Goal: Find specific page/section: Find specific page/section

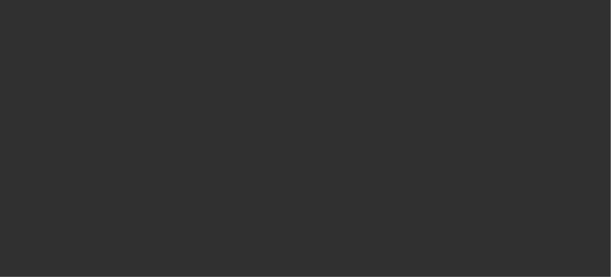
select select "10"
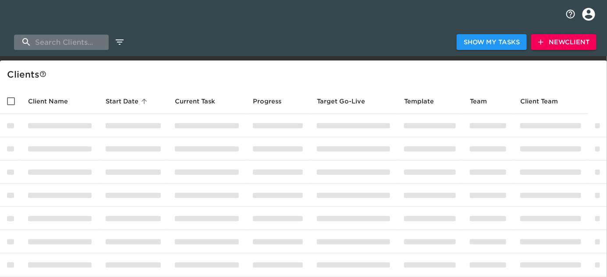
click at [67, 40] on input "search" at bounding box center [61, 42] width 95 height 15
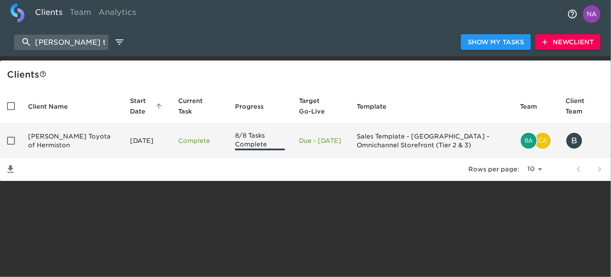
type input "[PERSON_NAME] t"
click at [55, 141] on td "[PERSON_NAME] Toyota of Hermiston" at bounding box center [72, 141] width 102 height 34
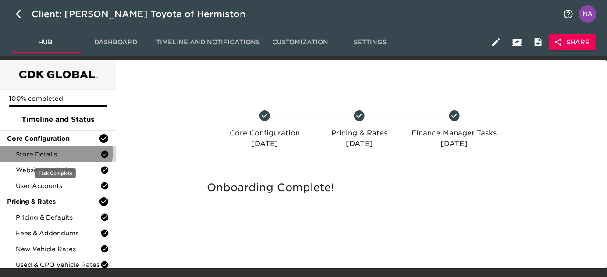
click at [49, 150] on span "Store Details" at bounding box center [58, 154] width 85 height 9
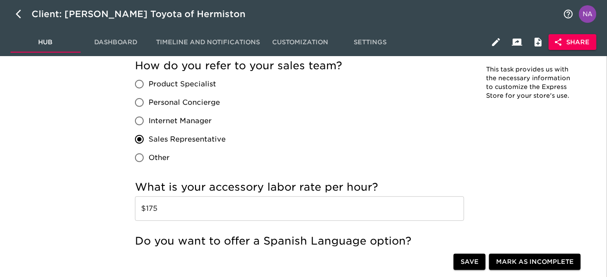
scroll to position [1727, 0]
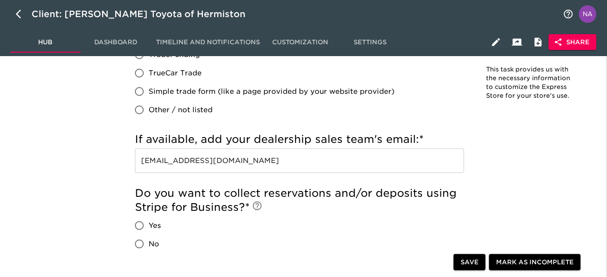
click at [342, 159] on input "[EMAIL_ADDRESS][DOMAIN_NAME]" at bounding box center [299, 160] width 329 height 25
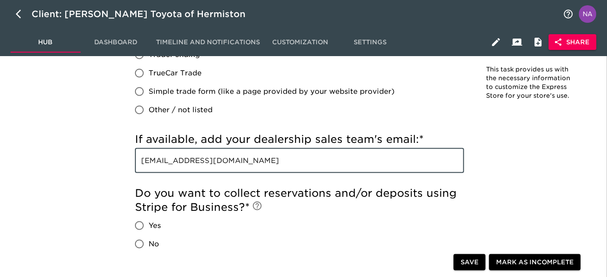
click at [342, 159] on input "[EMAIL_ADDRESS][DOMAIN_NAME]" at bounding box center [299, 160] width 329 height 25
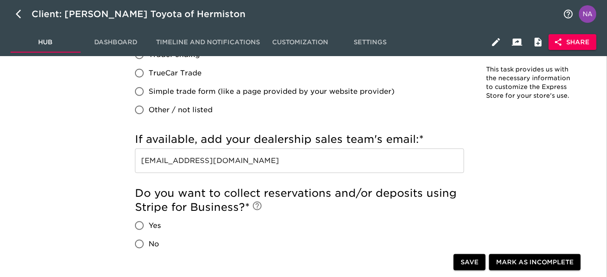
scroll to position [540, 0]
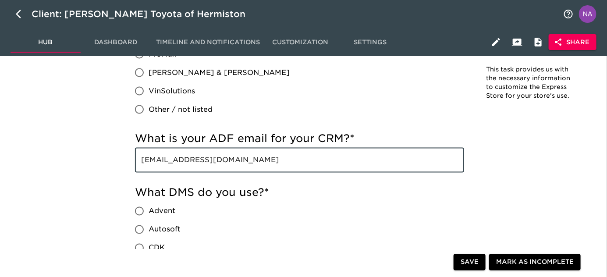
click at [363, 163] on input "[EMAIL_ADDRESS][DOMAIN_NAME]" at bounding box center [299, 160] width 329 height 25
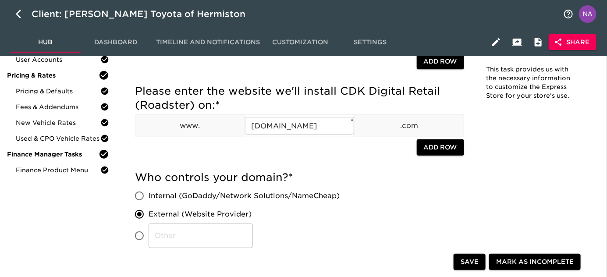
scroll to position [69, 0]
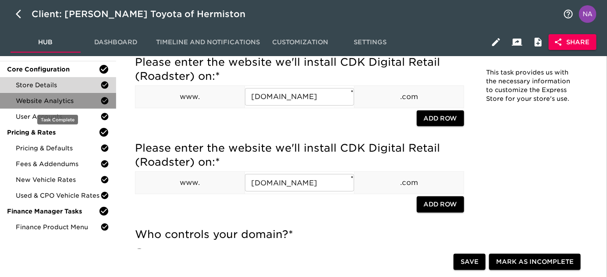
click at [48, 104] on span "Website Analytics" at bounding box center [58, 100] width 85 height 9
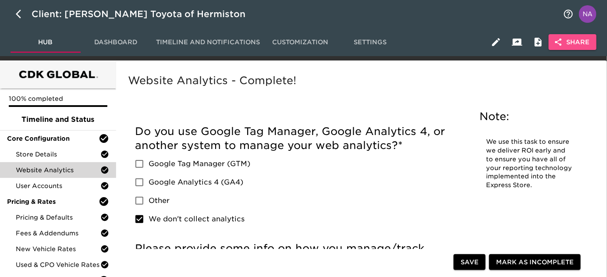
click at [580, 35] on button "Share" at bounding box center [572, 42] width 48 height 16
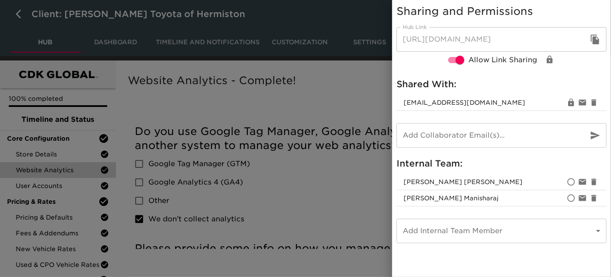
click at [279, 212] on div at bounding box center [305, 138] width 611 height 277
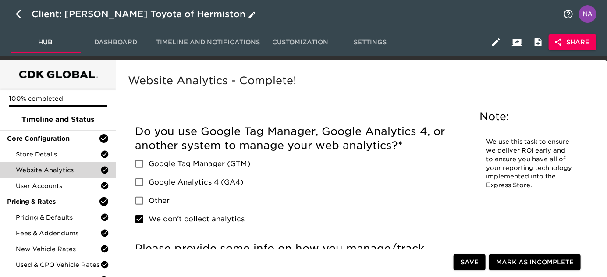
click at [13, 13] on button "button" at bounding box center [21, 14] width 21 height 21
select select "10"
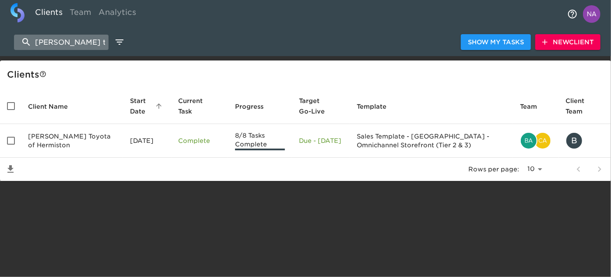
click at [87, 41] on input "[PERSON_NAME] t" at bounding box center [61, 42] width 95 height 15
paste input "Pepe Cadillac"
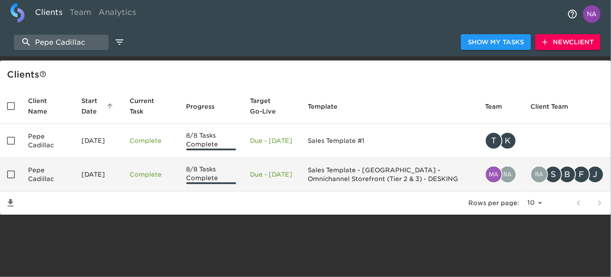
type input "Pepe Cadillac"
click at [70, 164] on td "Pepe Cadillac" at bounding box center [47, 175] width 53 height 34
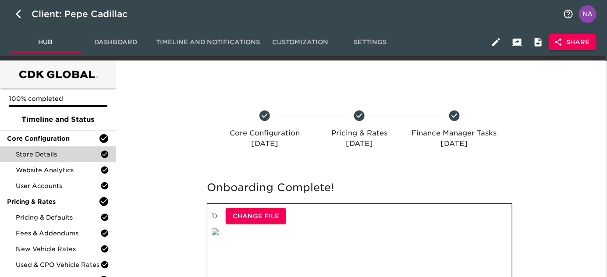
click at [42, 155] on span "Store Details" at bounding box center [58, 154] width 85 height 9
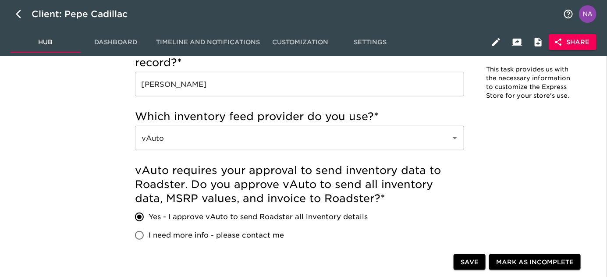
scroll to position [1369, 0]
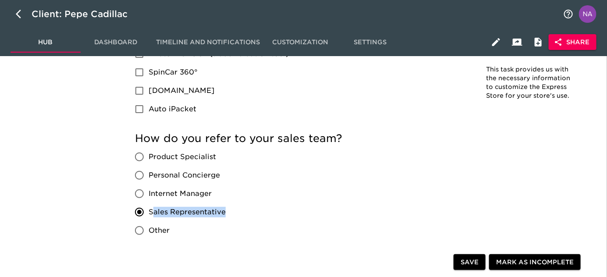
drag, startPoint x: 230, startPoint y: 214, endPoint x: 152, endPoint y: 210, distance: 78.1
click at [152, 210] on div "Product Specialist Personal Concierge Internet Manager Sales Representative Oth…" at bounding box center [184, 194] width 98 height 92
copy span "ales Representative"
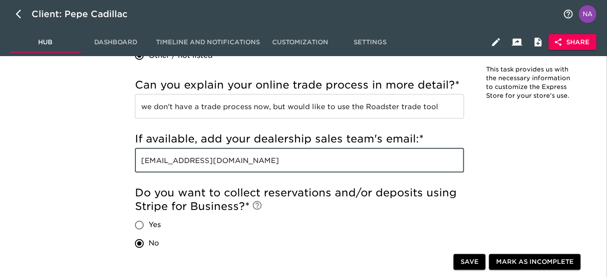
click at [364, 160] on input "[EMAIL_ADDRESS][DOMAIN_NAME]" at bounding box center [299, 160] width 329 height 25
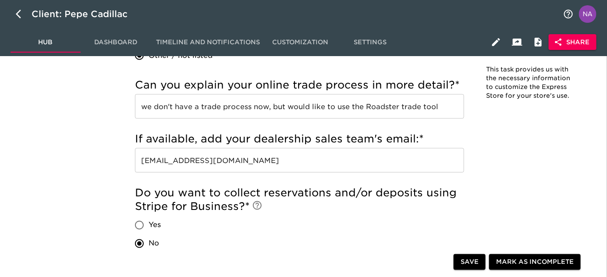
scroll to position [602, 0]
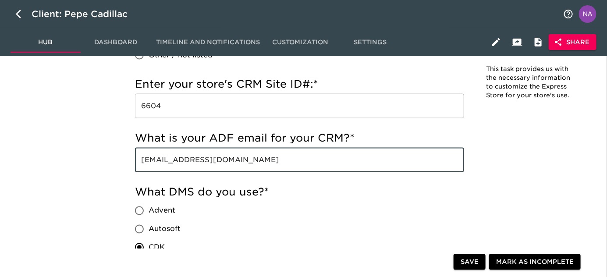
click at [288, 162] on input "[EMAIL_ADDRESS][DOMAIN_NAME]" at bounding box center [299, 160] width 329 height 25
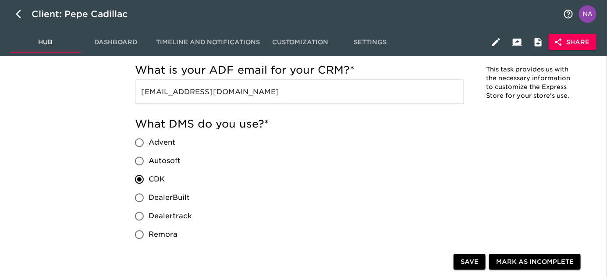
scroll to position [1490, 0]
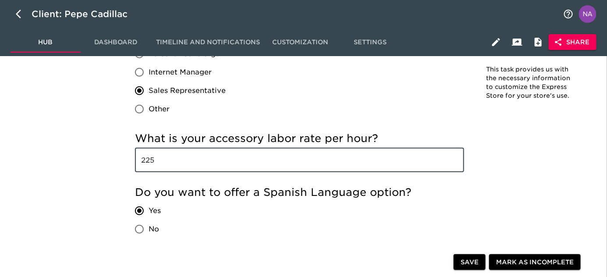
click at [251, 164] on input "225" at bounding box center [299, 160] width 329 height 25
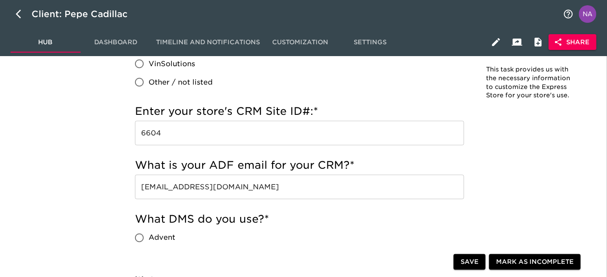
scroll to position [151, 0]
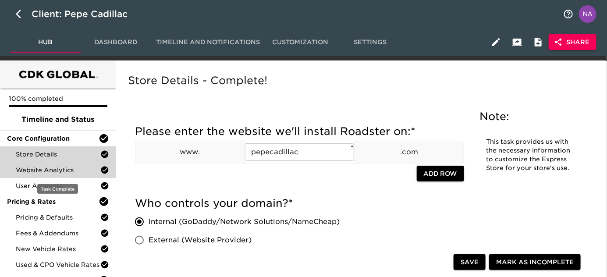
click at [43, 171] on span "Website Analytics" at bounding box center [58, 170] width 85 height 9
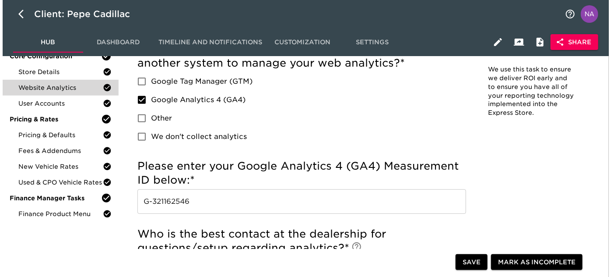
scroll to position [83, 0]
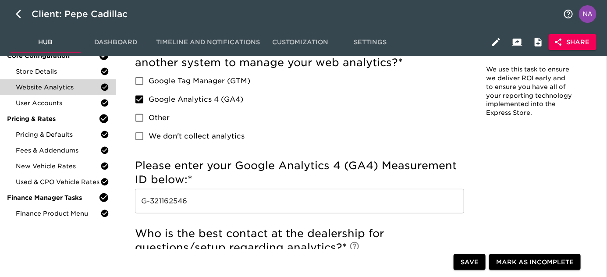
click at [232, 199] on input "G-321162546" at bounding box center [299, 201] width 329 height 25
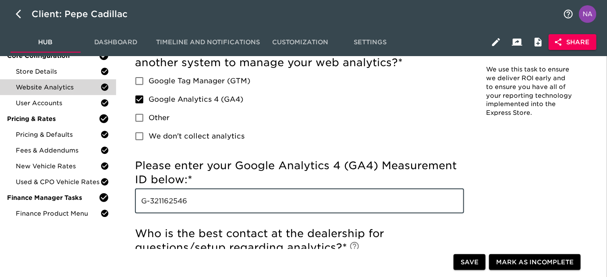
click at [232, 199] on input "G-321162546" at bounding box center [299, 201] width 329 height 25
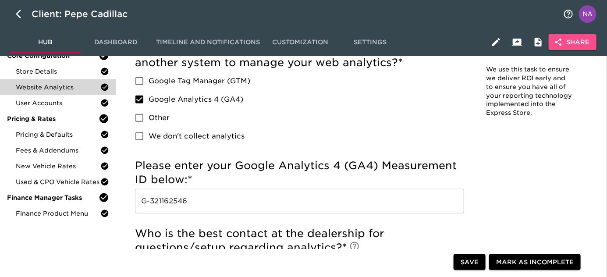
click at [569, 41] on span "Share" at bounding box center [572, 42] width 34 height 11
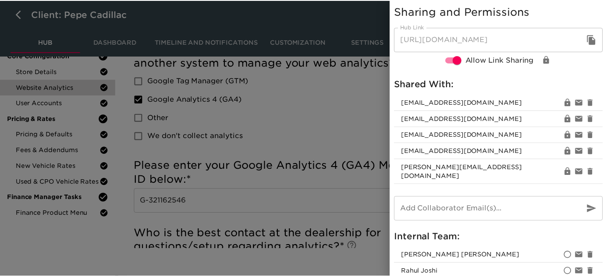
scroll to position [37, 0]
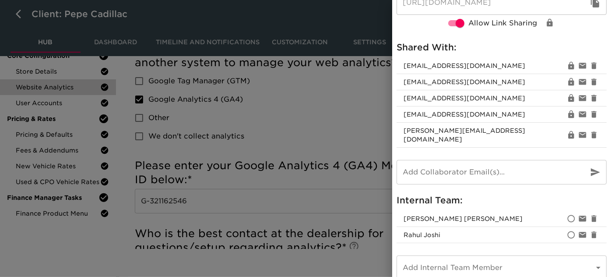
click at [335, 128] on div at bounding box center [305, 138] width 611 height 277
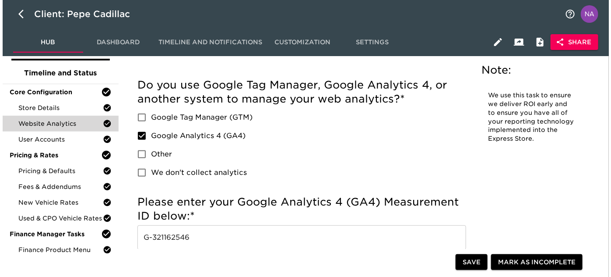
scroll to position [0, 0]
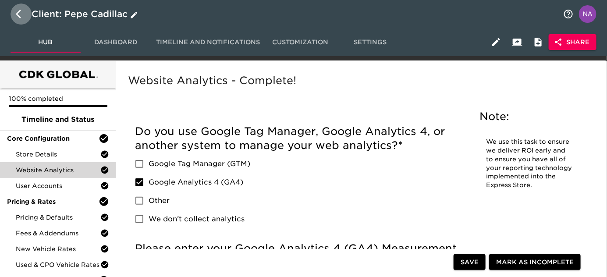
click at [18, 13] on icon "button" at bounding box center [18, 14] width 5 height 9
select select "10"
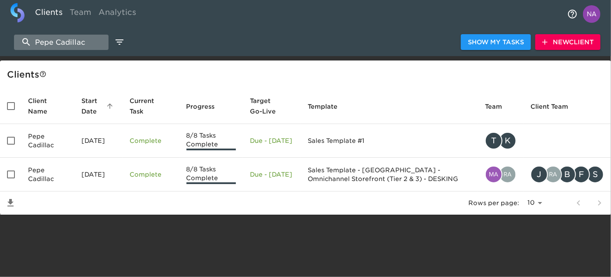
click at [50, 42] on input "Pepe Cadillac" at bounding box center [61, 42] width 95 height 15
paste input "Hyundai Lake Country"
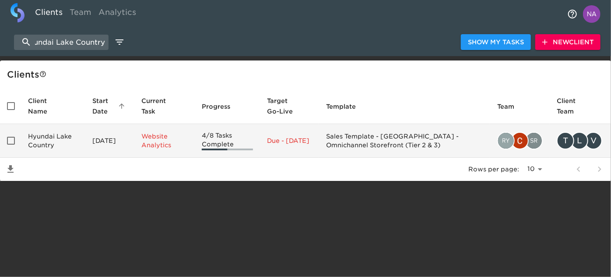
type input "Hyundai Lake Country"
click at [58, 145] on td "Hyundai Lake Country" at bounding box center [53, 141] width 64 height 34
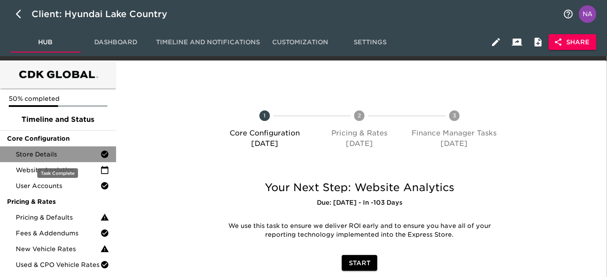
click at [57, 152] on span "Store Details" at bounding box center [58, 154] width 85 height 9
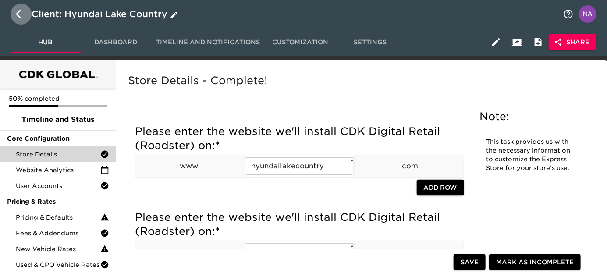
click at [18, 16] on icon "button" at bounding box center [21, 14] width 11 height 11
select select "10"
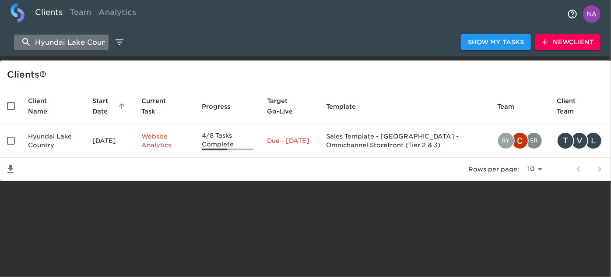
click at [64, 42] on input "Hyundai Lake Country" at bounding box center [61, 42] width 95 height 15
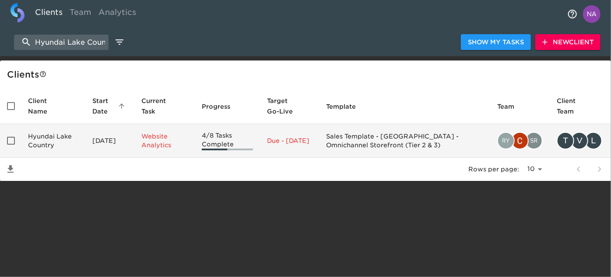
click at [67, 132] on td "Hyundai Lake Country" at bounding box center [53, 141] width 64 height 34
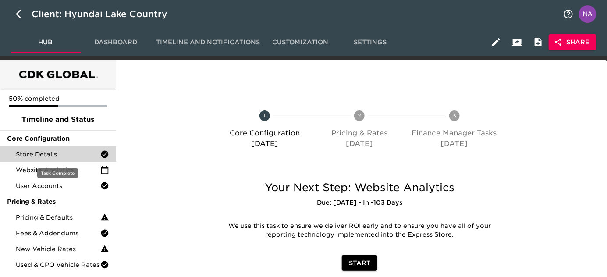
click at [38, 155] on span "Store Details" at bounding box center [58, 154] width 85 height 9
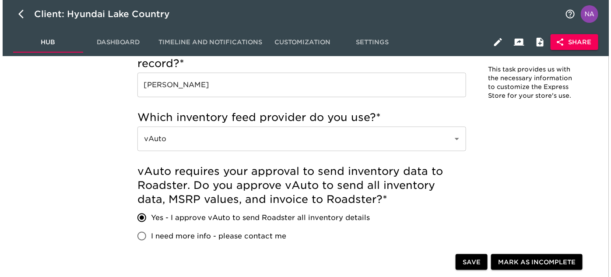
scroll to position [1330, 0]
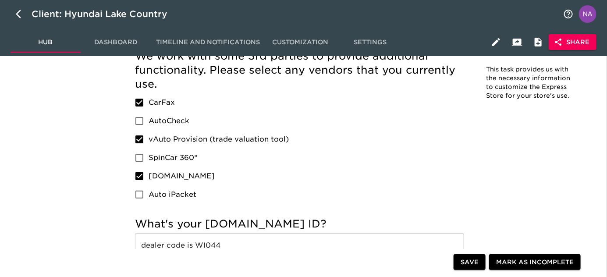
click at [562, 39] on icon "button" at bounding box center [558, 42] width 9 height 9
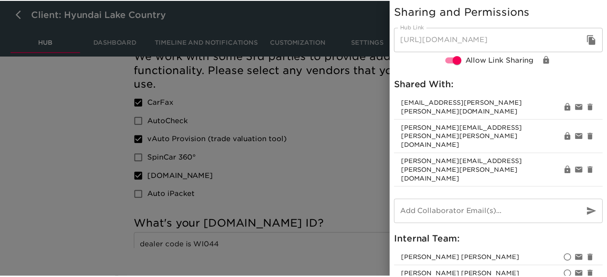
scroll to position [21, 0]
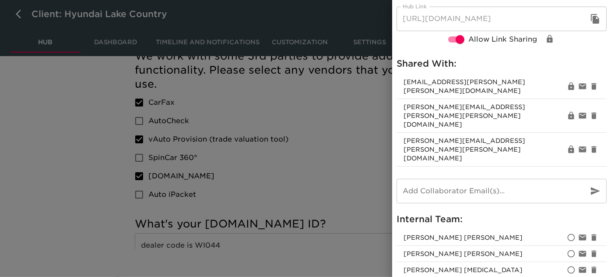
click at [330, 179] on div at bounding box center [305, 138] width 611 height 277
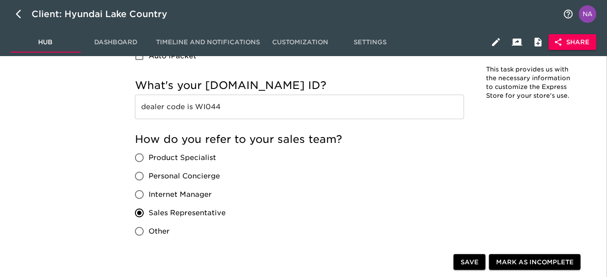
scroll to position [1849, 0]
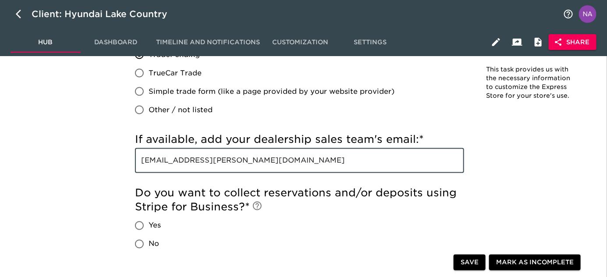
click at [383, 159] on input "[EMAIL_ADDRESS][PERSON_NAME][DOMAIN_NAME]" at bounding box center [299, 160] width 329 height 25
click at [252, 161] on input "[EMAIL_ADDRESS][PERSON_NAME][DOMAIN_NAME]" at bounding box center [299, 160] width 329 height 25
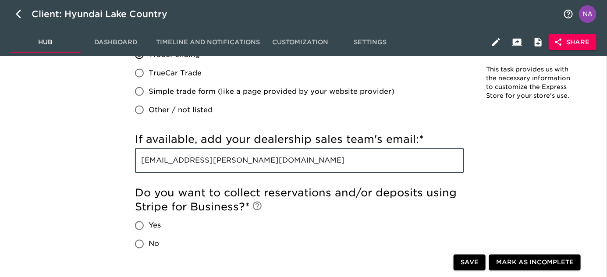
click at [252, 161] on input "[EMAIL_ADDRESS][PERSON_NAME][DOMAIN_NAME]" at bounding box center [299, 160] width 329 height 25
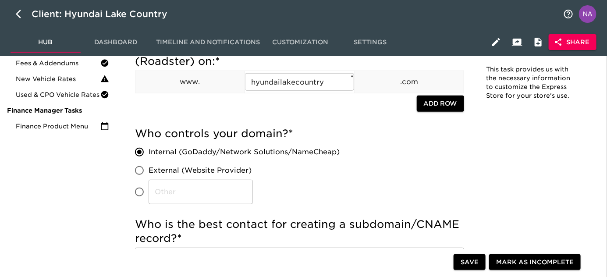
scroll to position [648, 0]
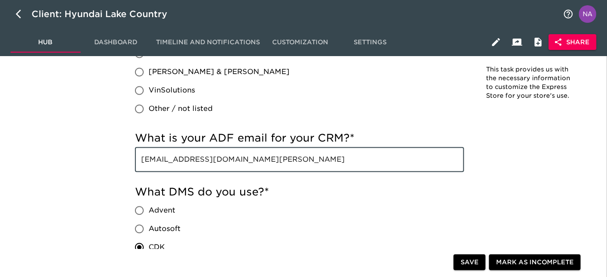
click at [347, 156] on input "[EMAIL_ADDRESS][DOMAIN_NAME][PERSON_NAME]" at bounding box center [299, 160] width 329 height 25
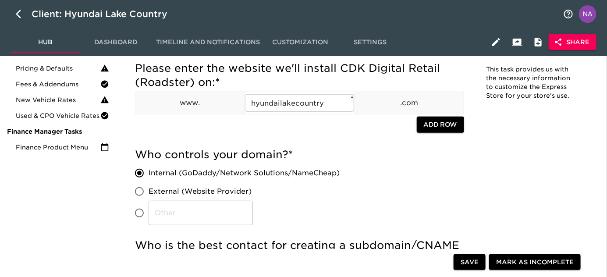
scroll to position [0, 0]
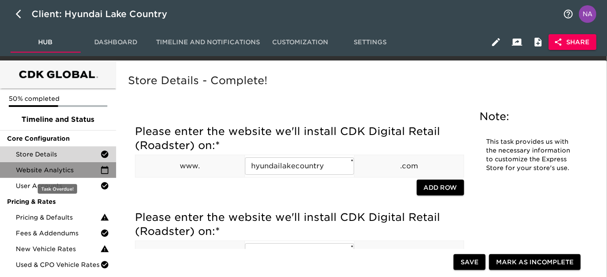
click at [45, 174] on div "Website Analytics" at bounding box center [58, 170] width 116 height 16
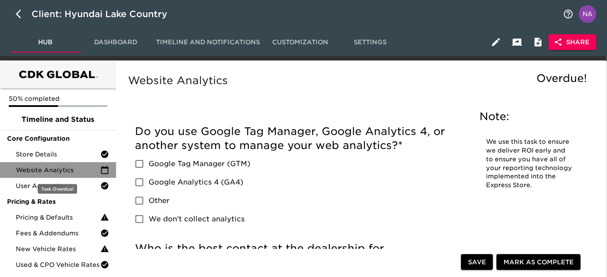
click at [52, 166] on span "Website Analytics" at bounding box center [58, 170] width 85 height 9
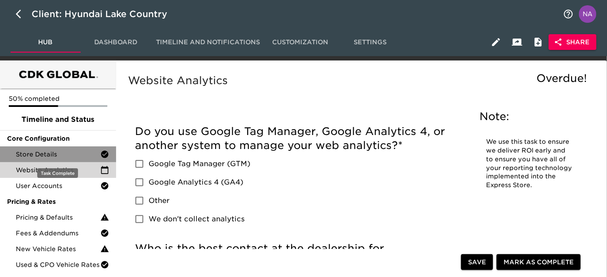
click at [61, 159] on div "Store Details" at bounding box center [58, 154] width 116 height 16
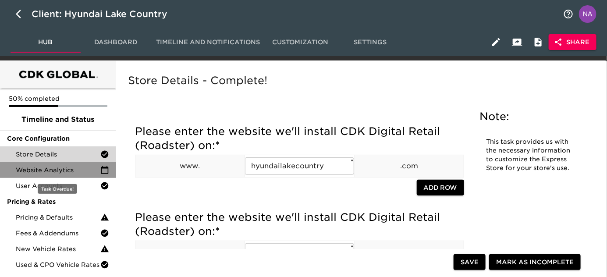
click at [56, 169] on span "Website Analytics" at bounding box center [58, 170] width 85 height 9
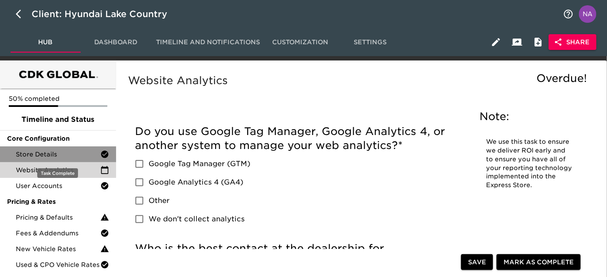
click at [74, 148] on div "Store Details" at bounding box center [58, 154] width 116 height 16
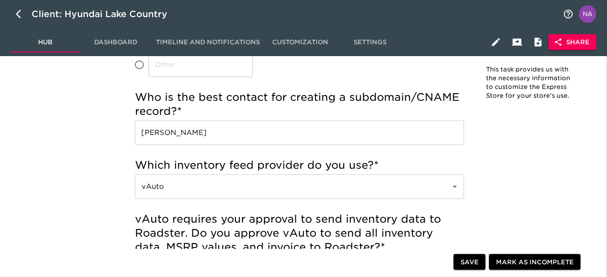
scroll to position [280, 0]
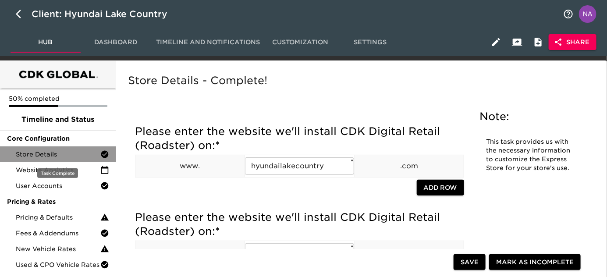
click at [63, 156] on span "Store Details" at bounding box center [58, 154] width 85 height 9
click at [55, 155] on span "Store Details" at bounding box center [58, 154] width 85 height 9
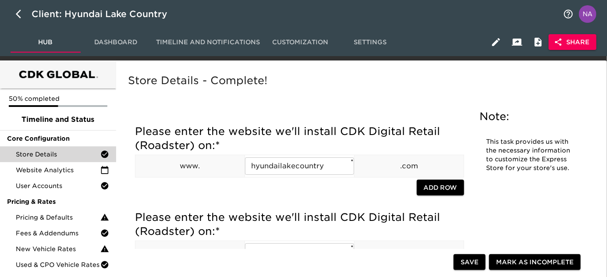
scroll to position [1468, 0]
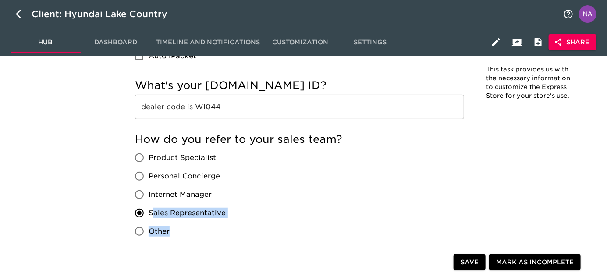
drag, startPoint x: 233, startPoint y: 211, endPoint x: 152, endPoint y: 210, distance: 81.9
click at [152, 210] on div "How do you refer to your sales team? Product Specialist Personal Concierge Inte…" at bounding box center [299, 186] width 329 height 108
click at [244, 213] on div "How do you refer to your sales team? Product Specialist Personal Concierge Inte…" at bounding box center [299, 186] width 329 height 108
drag, startPoint x: 231, startPoint y: 212, endPoint x: 165, endPoint y: 213, distance: 66.6
click at [165, 213] on div "Product Specialist Personal Concierge Internet Manager Sales Representative Oth…" at bounding box center [184, 194] width 98 height 92
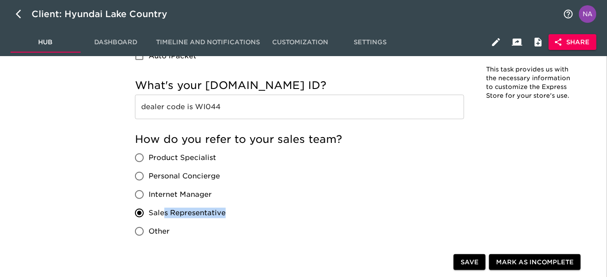
copy span "s Representative"
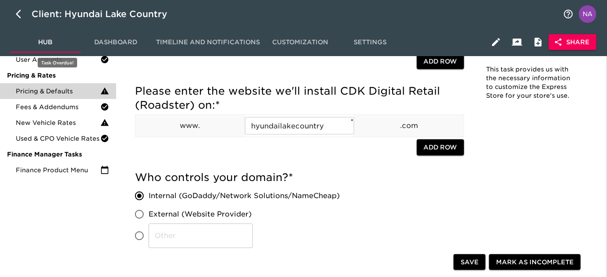
scroll to position [0, 0]
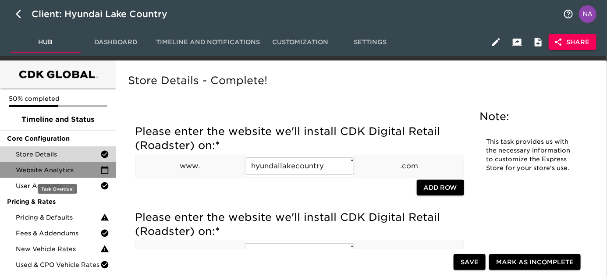
click at [43, 169] on span "Website Analytics" at bounding box center [58, 170] width 85 height 9
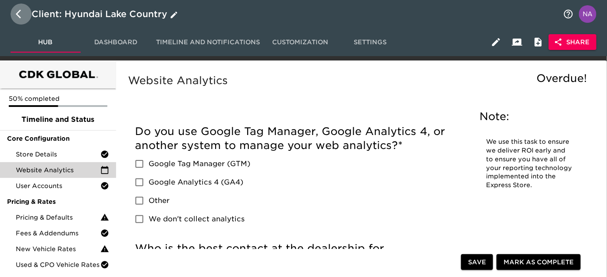
click at [18, 14] on icon "button" at bounding box center [21, 14] width 11 height 11
select select "10"
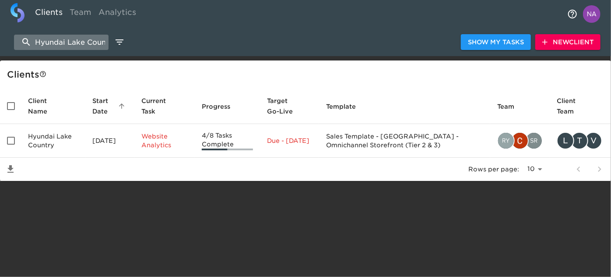
click at [78, 43] on input "Hyundai Lake Country" at bounding box center [61, 42] width 95 height 15
paste input "Puente Hills Ford"
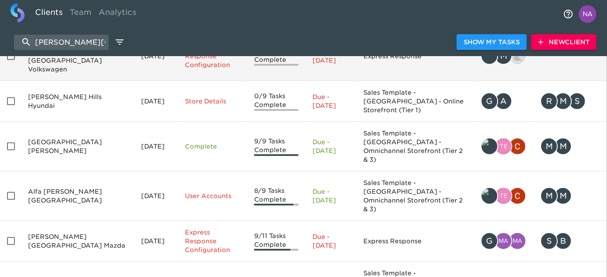
scroll to position [154, 0]
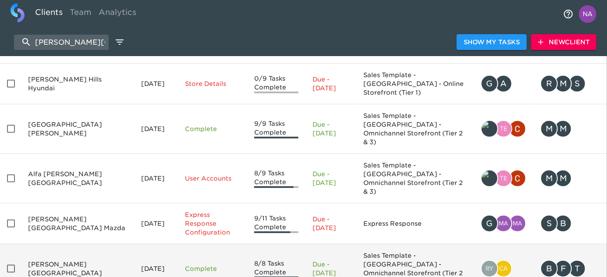
type input "Puente Hills"
click at [70, 244] on td "Puente Hills Ford" at bounding box center [77, 268] width 113 height 49
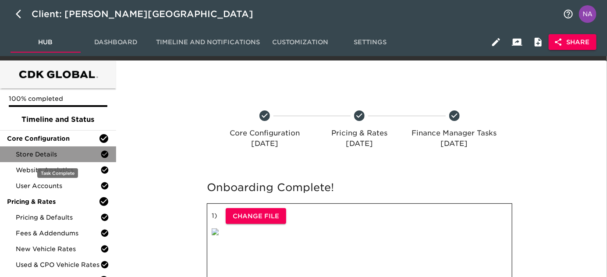
click at [52, 151] on span "Store Details" at bounding box center [58, 154] width 85 height 9
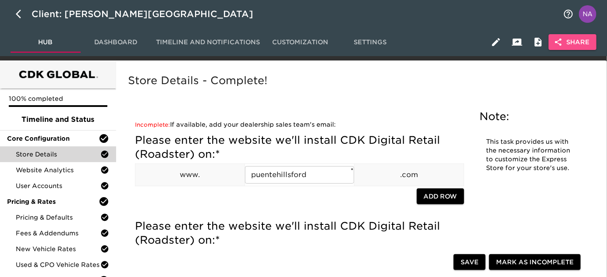
click at [560, 38] on icon "button" at bounding box center [558, 42] width 9 height 9
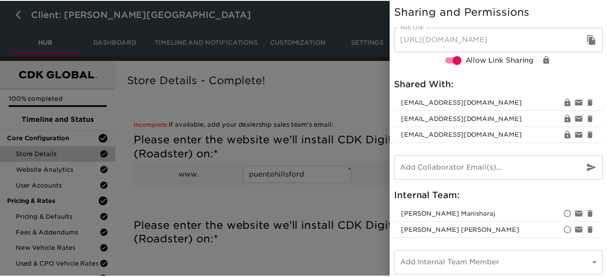
scroll to position [4, 0]
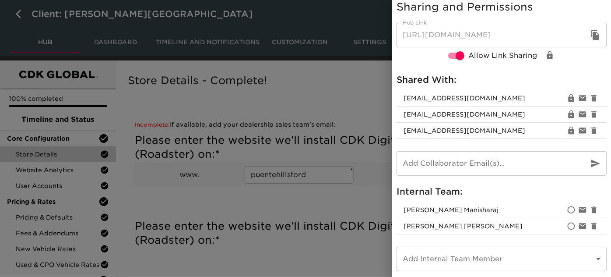
click at [322, 152] on div at bounding box center [305, 138] width 611 height 277
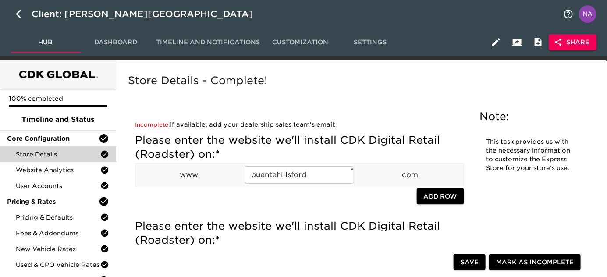
click at [343, 93] on div "Store Details - Complete!" at bounding box center [359, 87] width 466 height 31
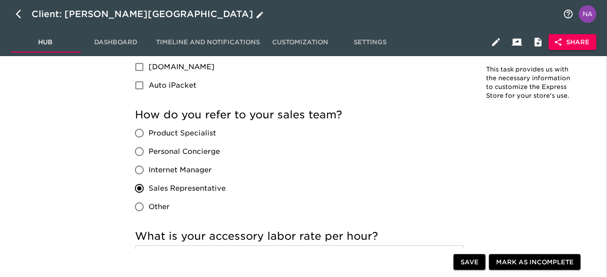
scroll to position [1516, 0]
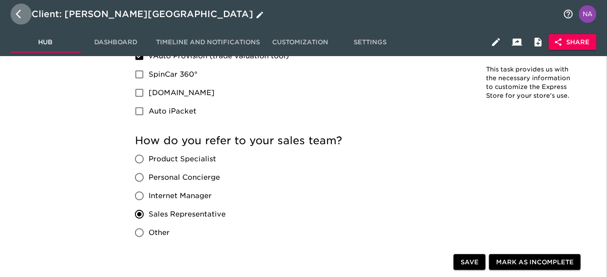
click at [18, 17] on icon "button" at bounding box center [18, 14] width 5 height 9
select select "10"
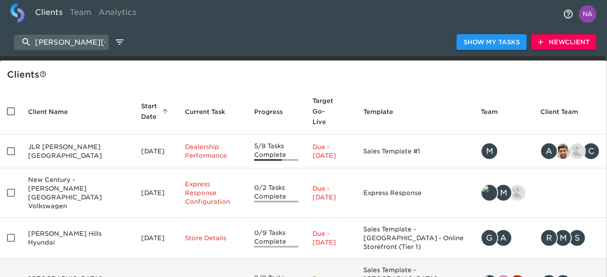
scroll to position [154, 0]
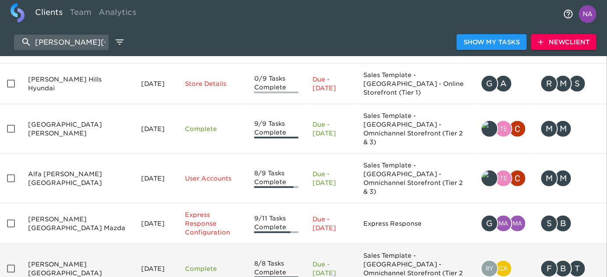
click at [79, 244] on td "Puente Hills Ford" at bounding box center [77, 268] width 113 height 49
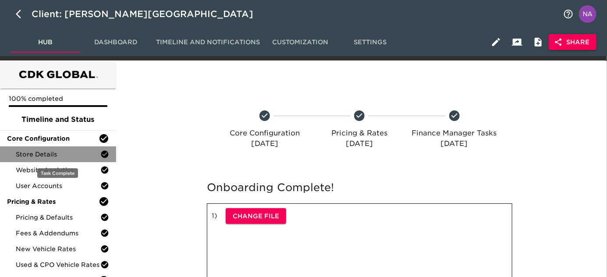
click at [72, 154] on span "Store Details" at bounding box center [58, 154] width 85 height 9
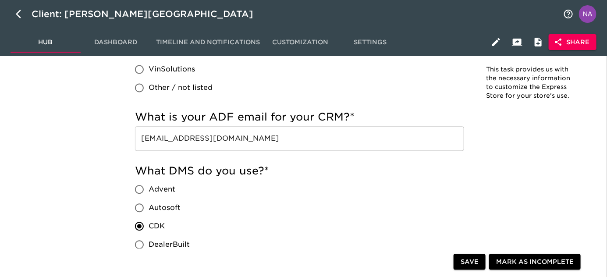
scroll to position [1517, 0]
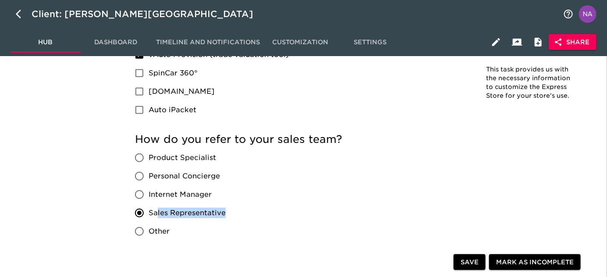
drag, startPoint x: 229, startPoint y: 213, endPoint x: 158, endPoint y: 212, distance: 71.4
click at [158, 212] on div "Product Specialist Personal Concierge Internet Manager Sales Representative Oth…" at bounding box center [184, 194] width 98 height 92
copy span "les Representative"
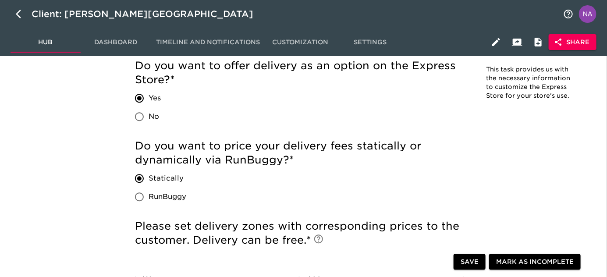
scroll to position [2373, 0]
